Goal: Manage account settings

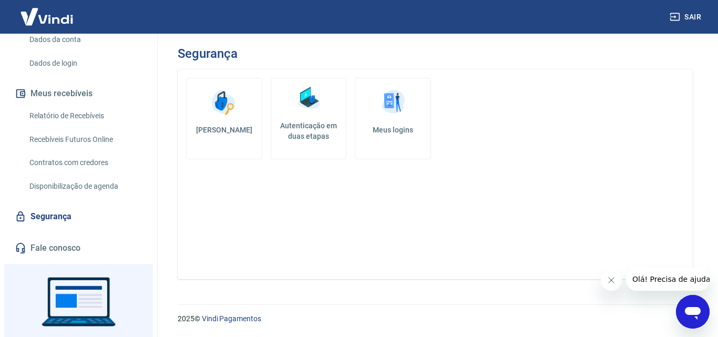
scroll to position [53, 0]
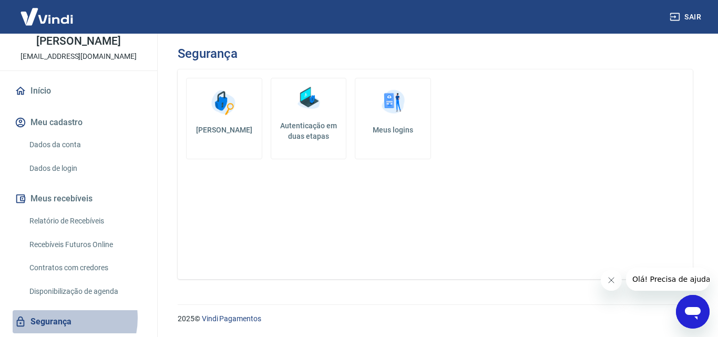
click at [56, 318] on link "Segurança" at bounding box center [79, 321] width 132 height 23
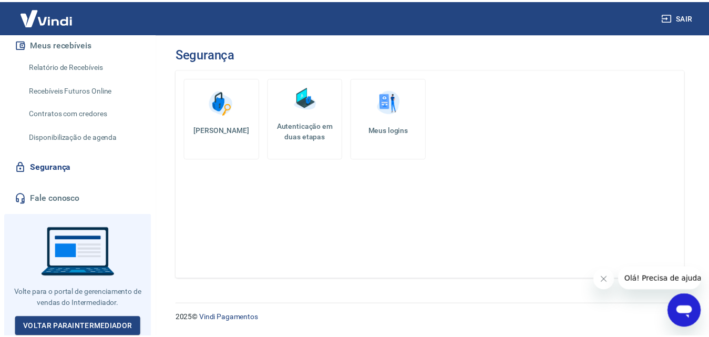
scroll to position [49, 0]
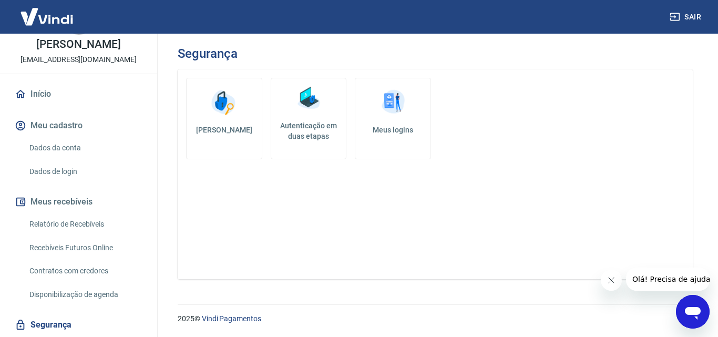
click at [56, 123] on button "Meu cadastro" at bounding box center [79, 125] width 132 height 23
click at [53, 151] on link "Dados da conta" at bounding box center [84, 148] width 119 height 22
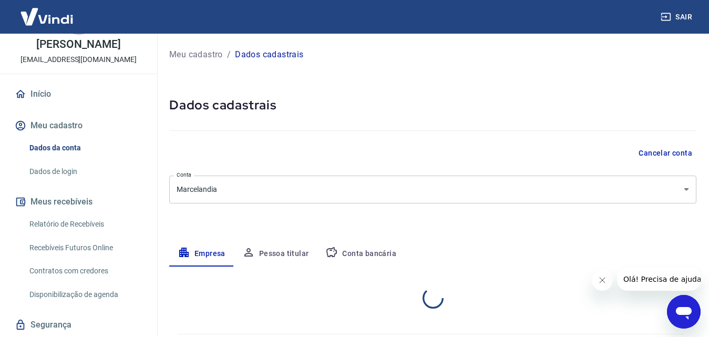
select select "SP"
select select "business"
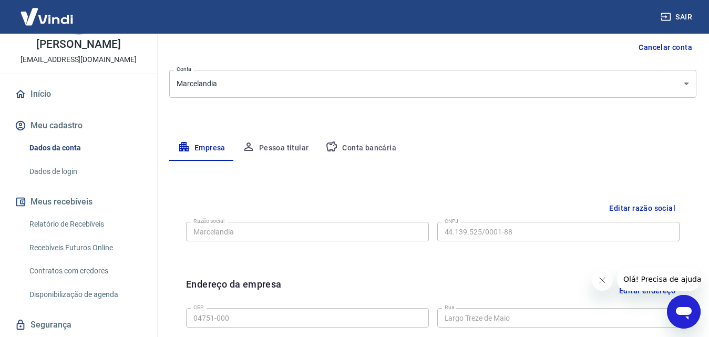
click at [292, 144] on button "Pessoa titular" at bounding box center [276, 148] width 84 height 25
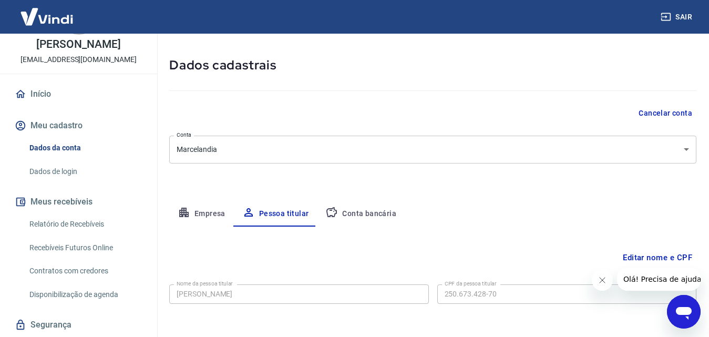
scroll to position [84, 0]
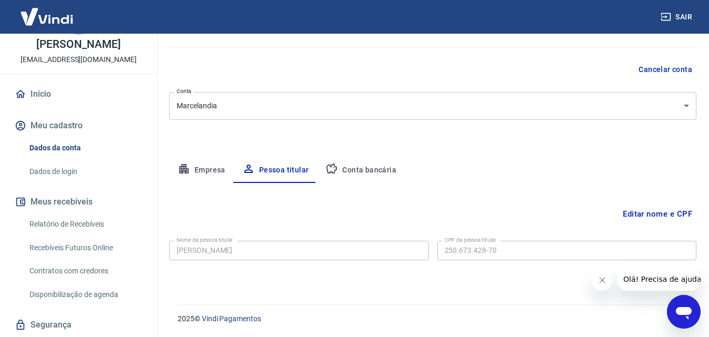
click at [380, 169] on button "Conta bancária" at bounding box center [361, 170] width 88 height 25
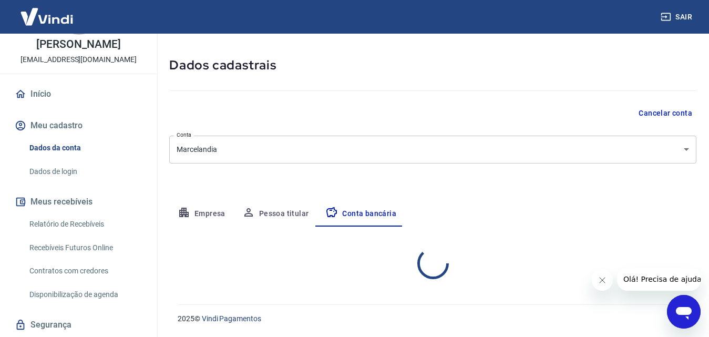
select select "1"
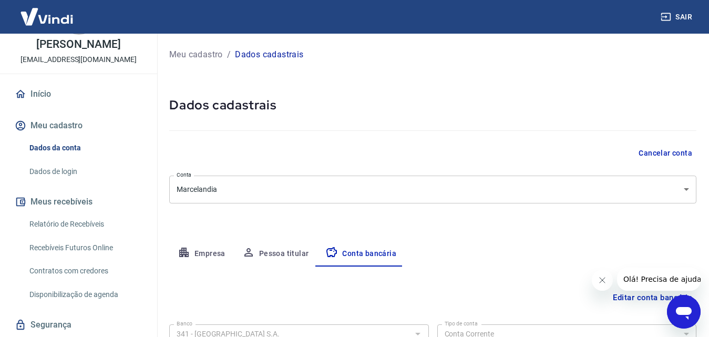
scroll to position [207, 0]
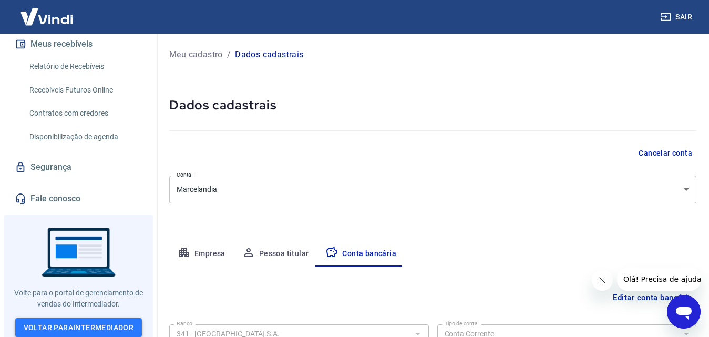
click at [71, 320] on link "Voltar para Intermediador" at bounding box center [78, 327] width 127 height 19
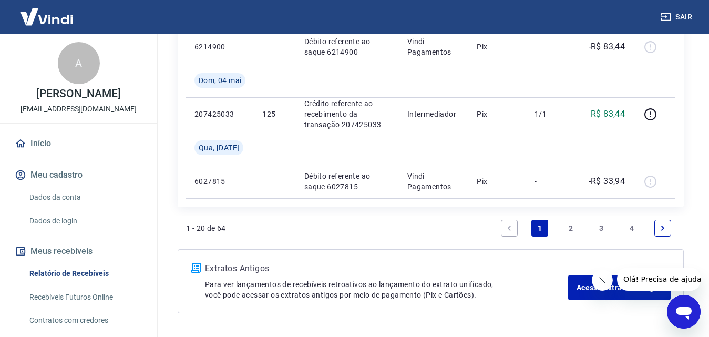
scroll to position [1295, 0]
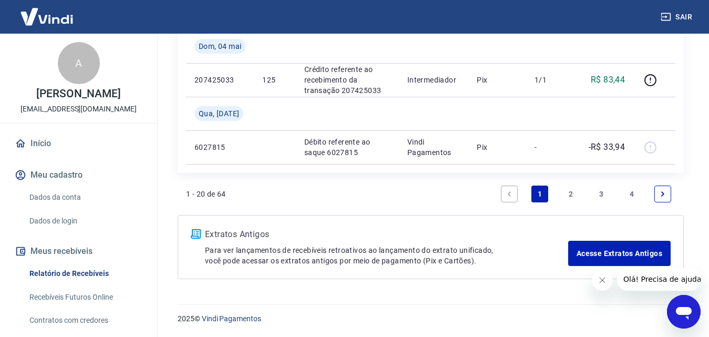
click at [568, 187] on link "2" at bounding box center [570, 193] width 17 height 17
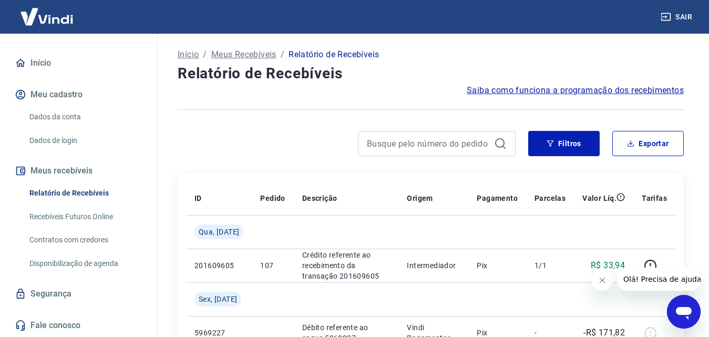
scroll to position [105, 0]
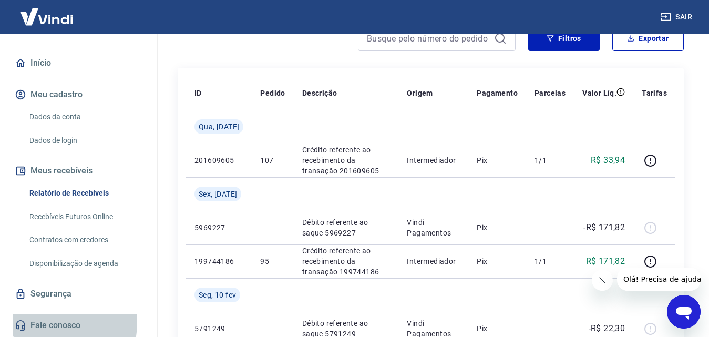
click at [56, 323] on link "Fale conosco" at bounding box center [79, 325] width 132 height 23
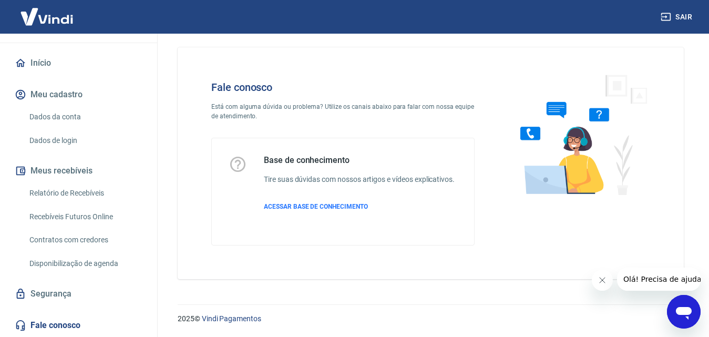
scroll to position [18, 0]
click at [286, 204] on span "ACESSAR BASE DE CONHECIMENTO" at bounding box center [316, 206] width 104 height 7
